Goal: Entertainment & Leisure: Browse casually

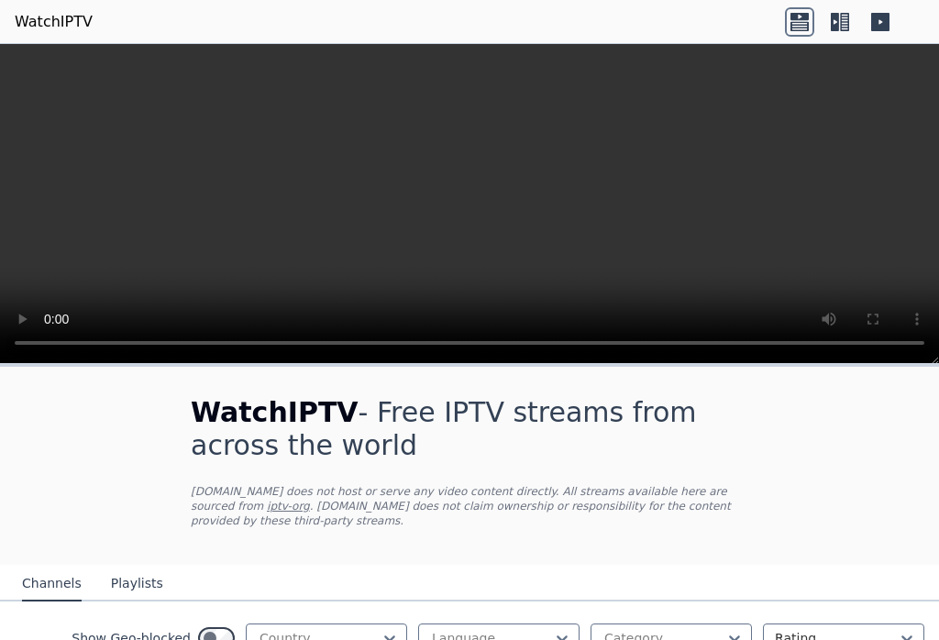
click at [886, 18] on icon at bounding box center [880, 22] width 18 height 18
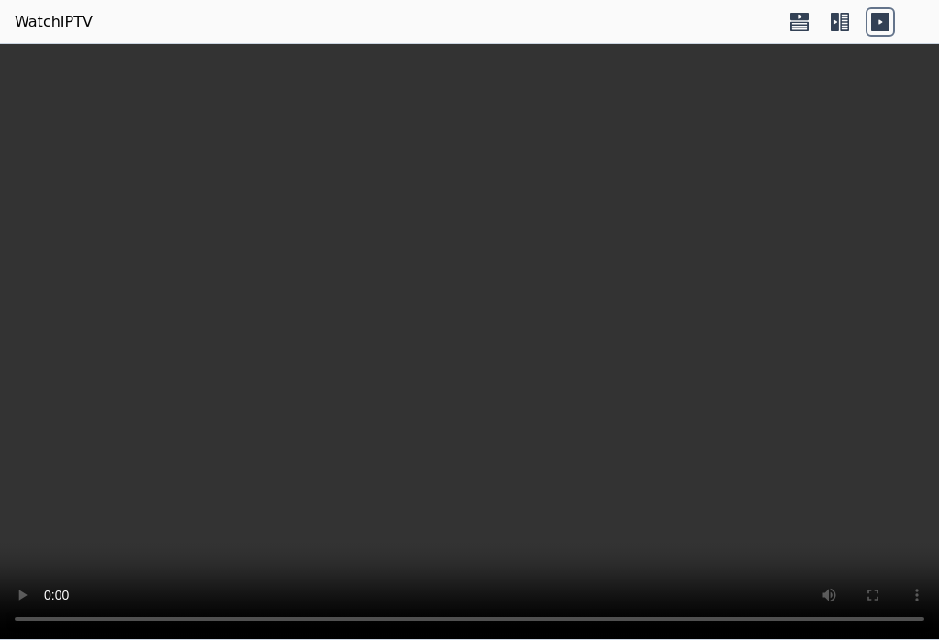
click at [859, 16] on div at bounding box center [840, 21] width 110 height 29
click at [846, 22] on icon at bounding box center [844, 22] width 9 height 18
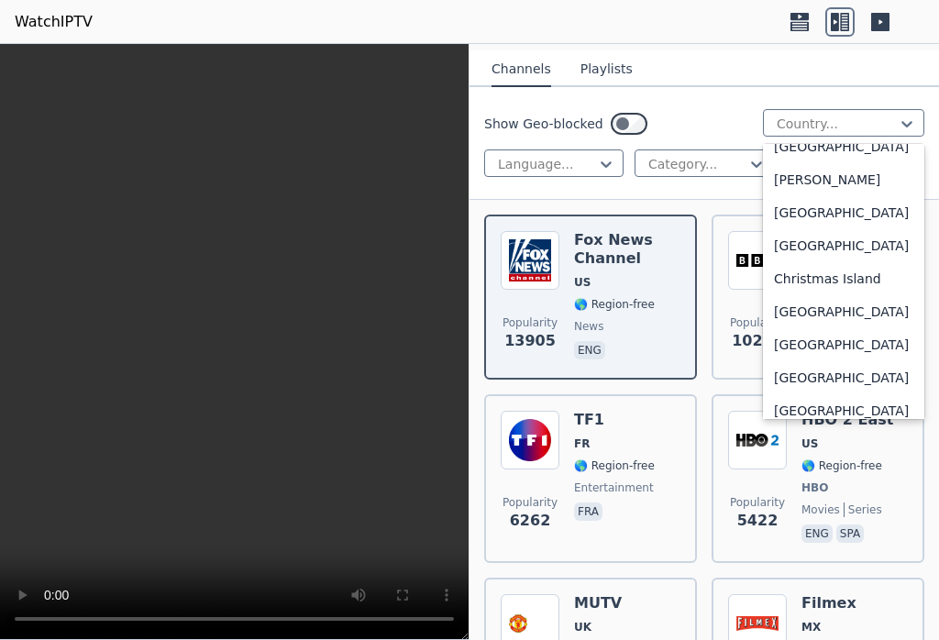
scroll to position [1207, 0]
click at [821, 326] on div "[GEOGRAPHIC_DATA]" at bounding box center [843, 309] width 161 height 33
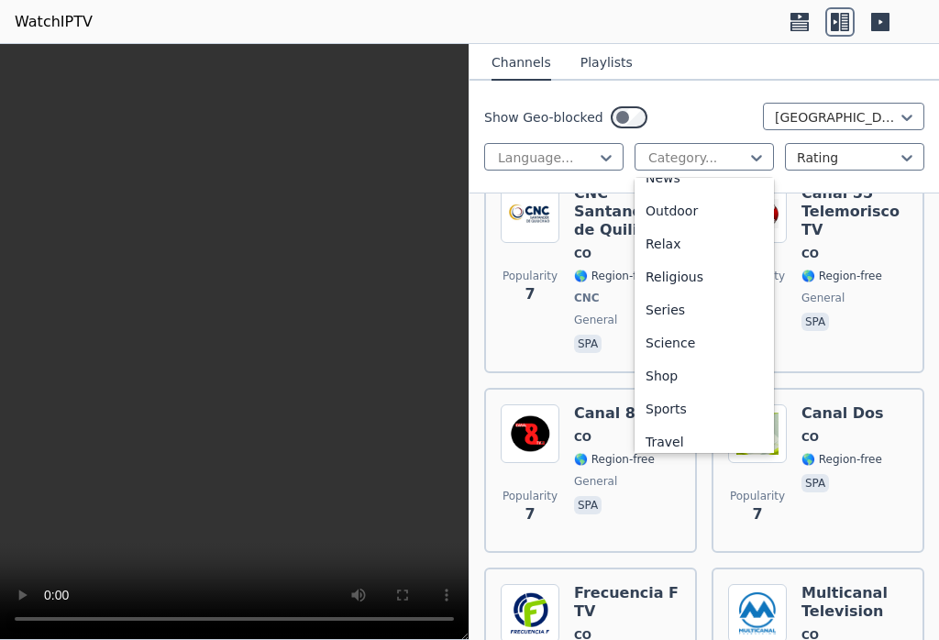
scroll to position [582, 0]
click at [688, 411] on div "Sports" at bounding box center [703, 407] width 139 height 33
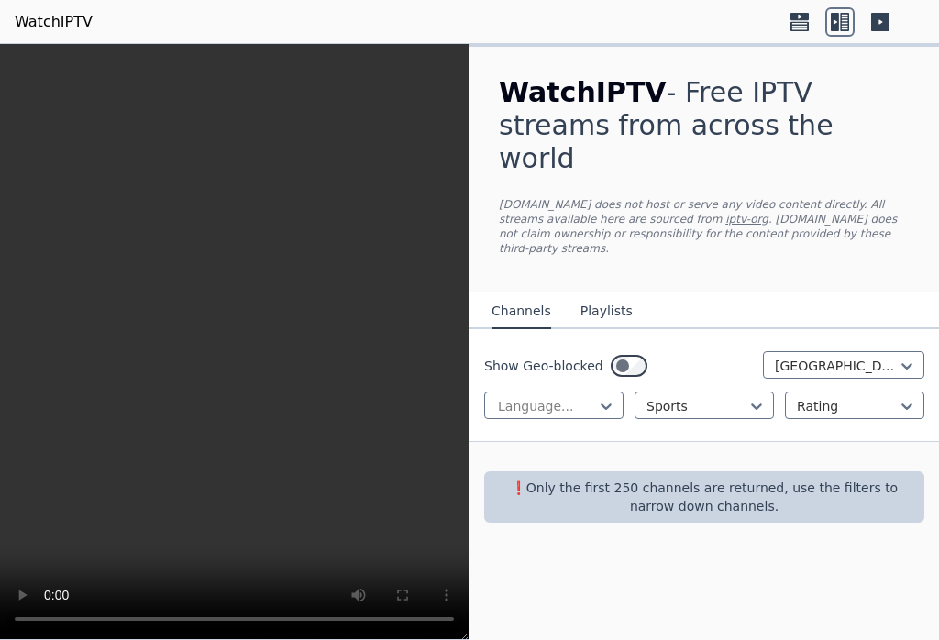
click at [927, 373] on div "Show Geo-blocked Colombia Language... Sports Rating" at bounding box center [703, 385] width 469 height 113
click at [916, 582] on div "WatchIPTV - Free IPTV streams from across the world [DOMAIN_NAME] does not host…" at bounding box center [703, 342] width 469 height 596
click at [615, 294] on button "Playlists" at bounding box center [606, 311] width 52 height 35
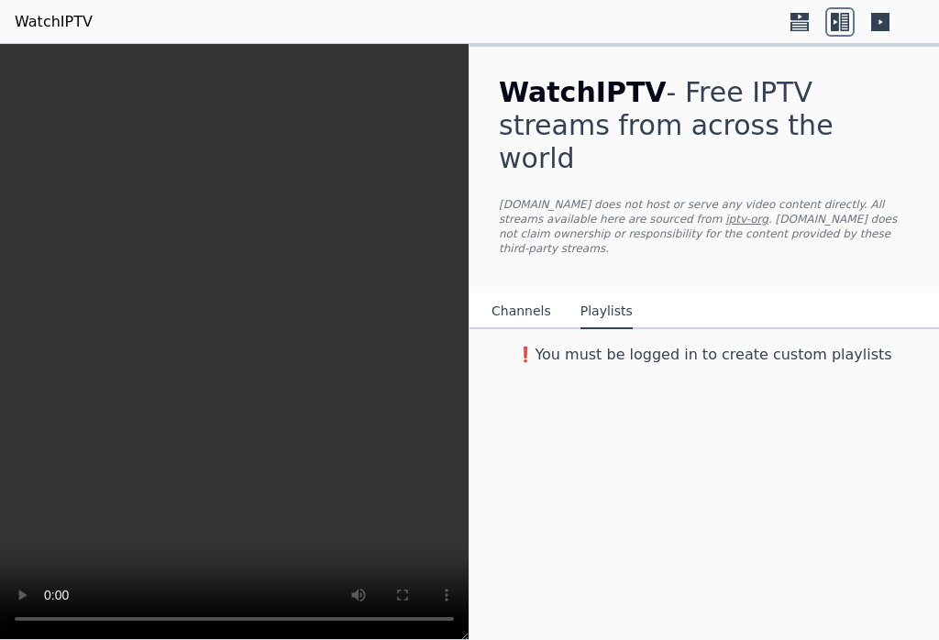
click at [520, 294] on button "Channels" at bounding box center [521, 311] width 60 height 35
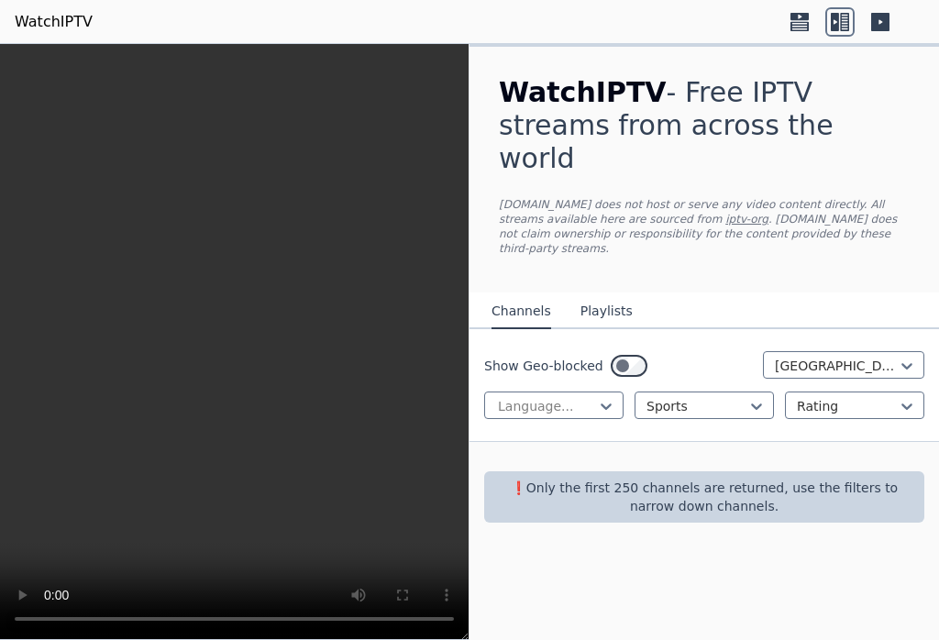
click at [701, 478] on p "❗️Only the first 250 channels are returned, use the filters to narrow down chan…" at bounding box center [703, 496] width 425 height 37
click at [594, 478] on p "❗️Only the first 250 channels are returned, use the filters to narrow down chan…" at bounding box center [703, 496] width 425 height 37
